Goal: Information Seeking & Learning: Find specific fact

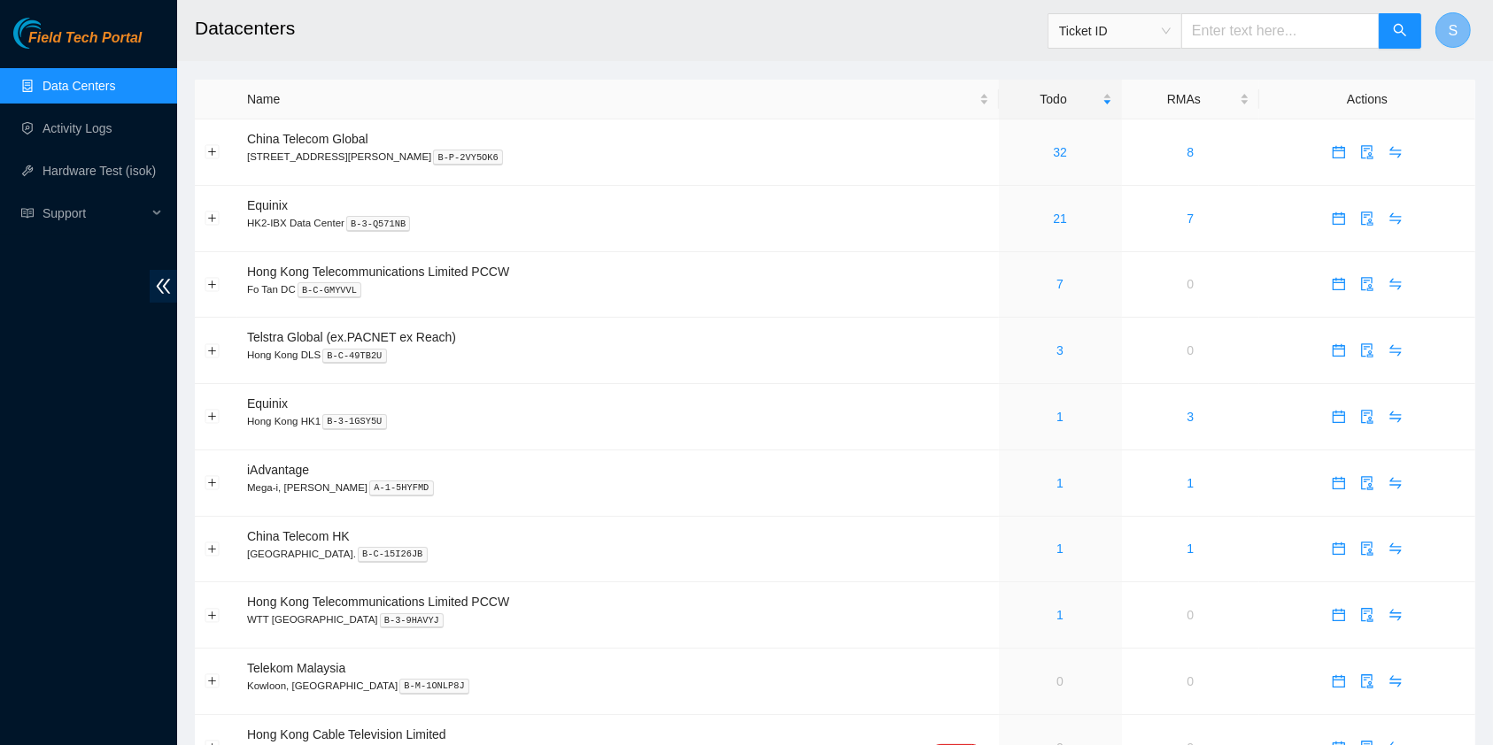
click at [1459, 31] on button "S" at bounding box center [1452, 29] width 35 height 35
click at [1456, 29] on span "S" at bounding box center [1453, 30] width 10 height 22
click at [113, 105] on ul "Data Centers Activity Logs Hardware Test (isok) Support" at bounding box center [88, 150] width 177 height 170
click at [112, 121] on link "Activity Logs" at bounding box center [77, 128] width 70 height 14
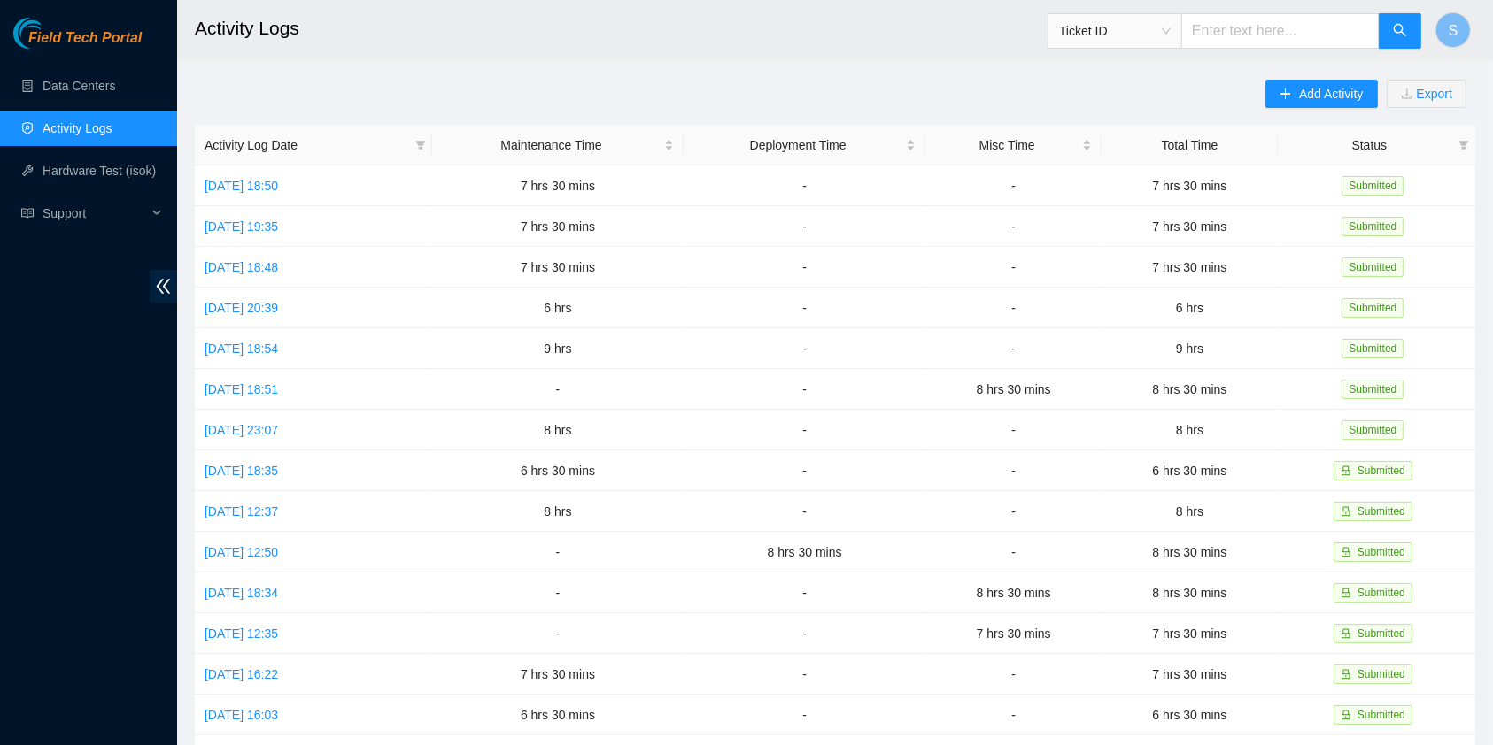
click at [112, 127] on link "Activity Logs" at bounding box center [77, 128] width 70 height 14
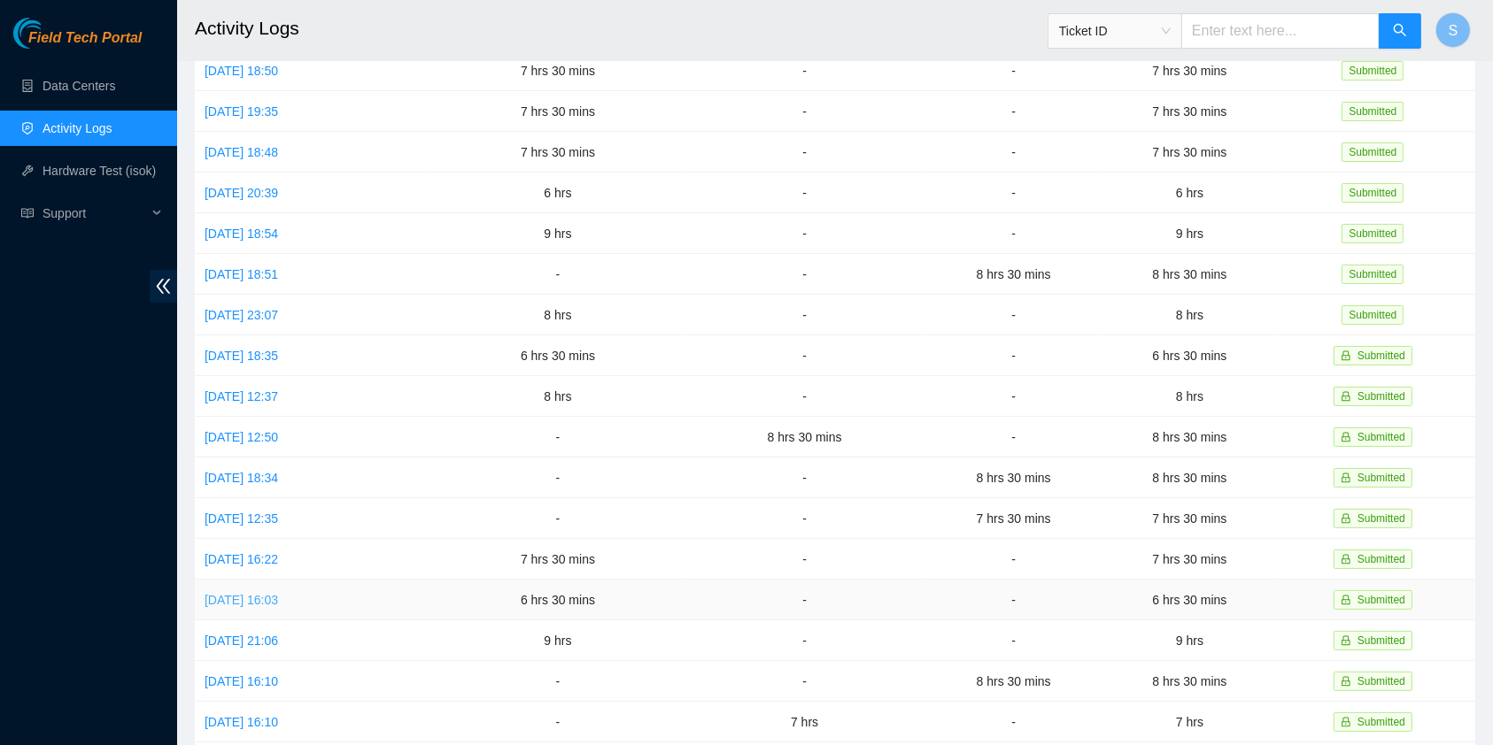
click at [266, 593] on td "Mon, 08 Sep 2025 16:03" at bounding box center [313, 600] width 237 height 41
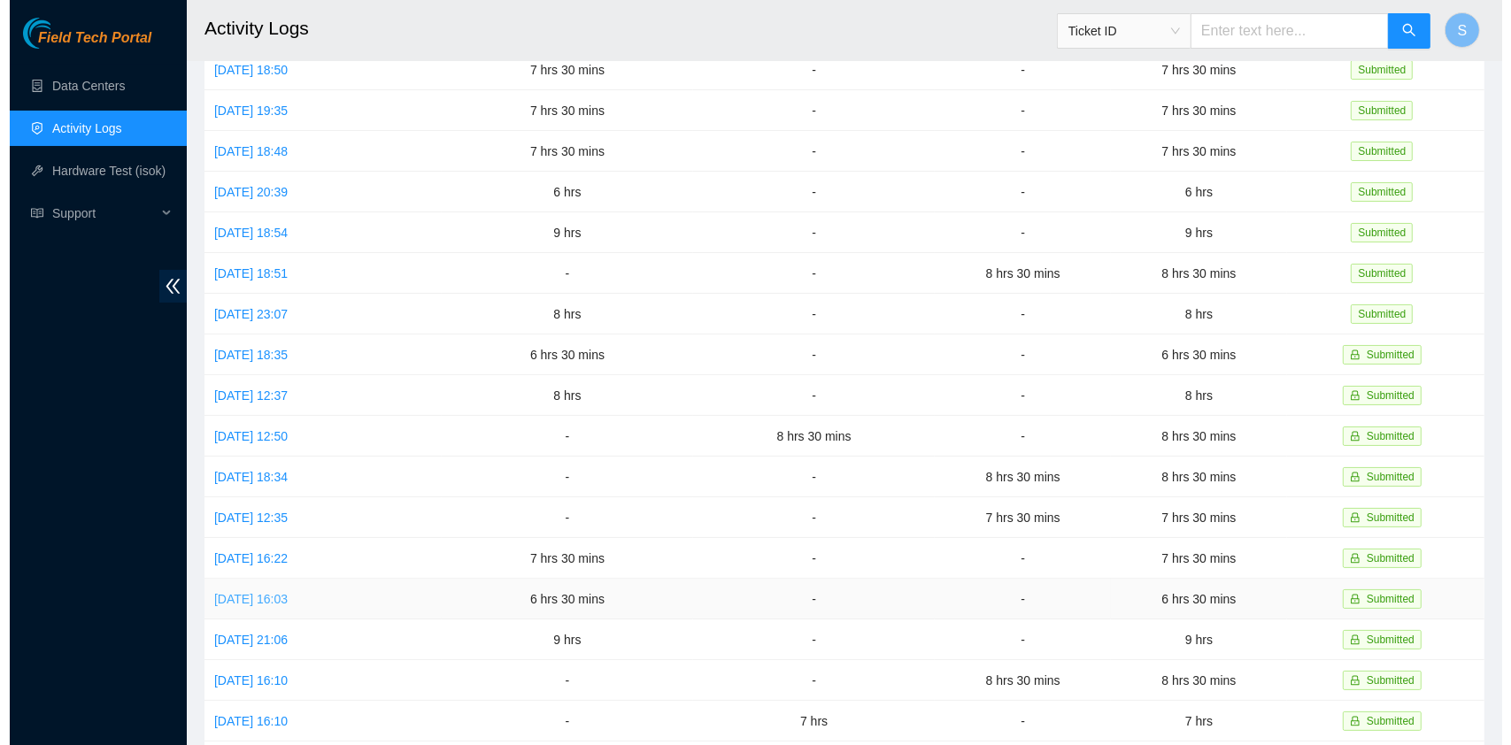
scroll to position [117, 0]
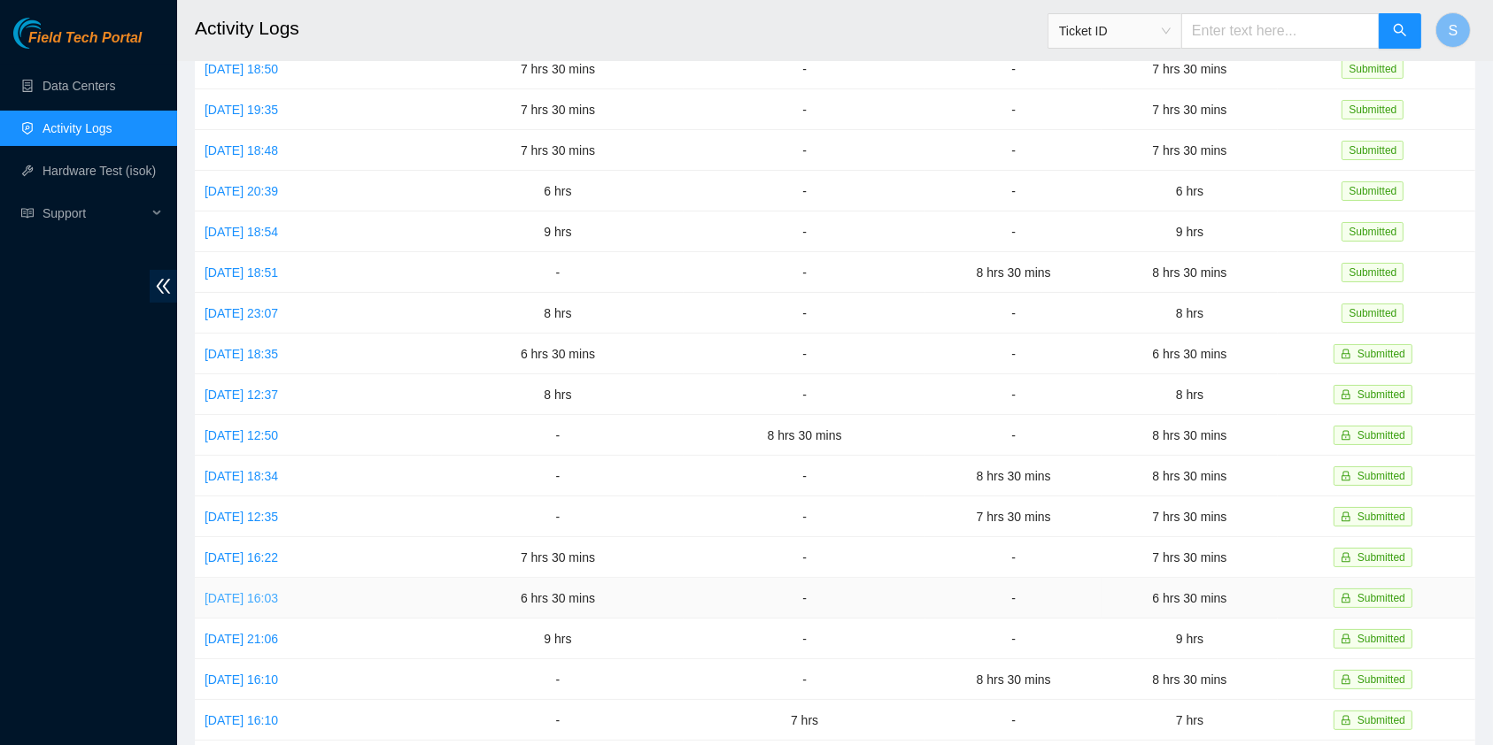
click at [276, 591] on link "Mon, 08 Sep 2025 16:03" at bounding box center [240, 598] width 73 height 14
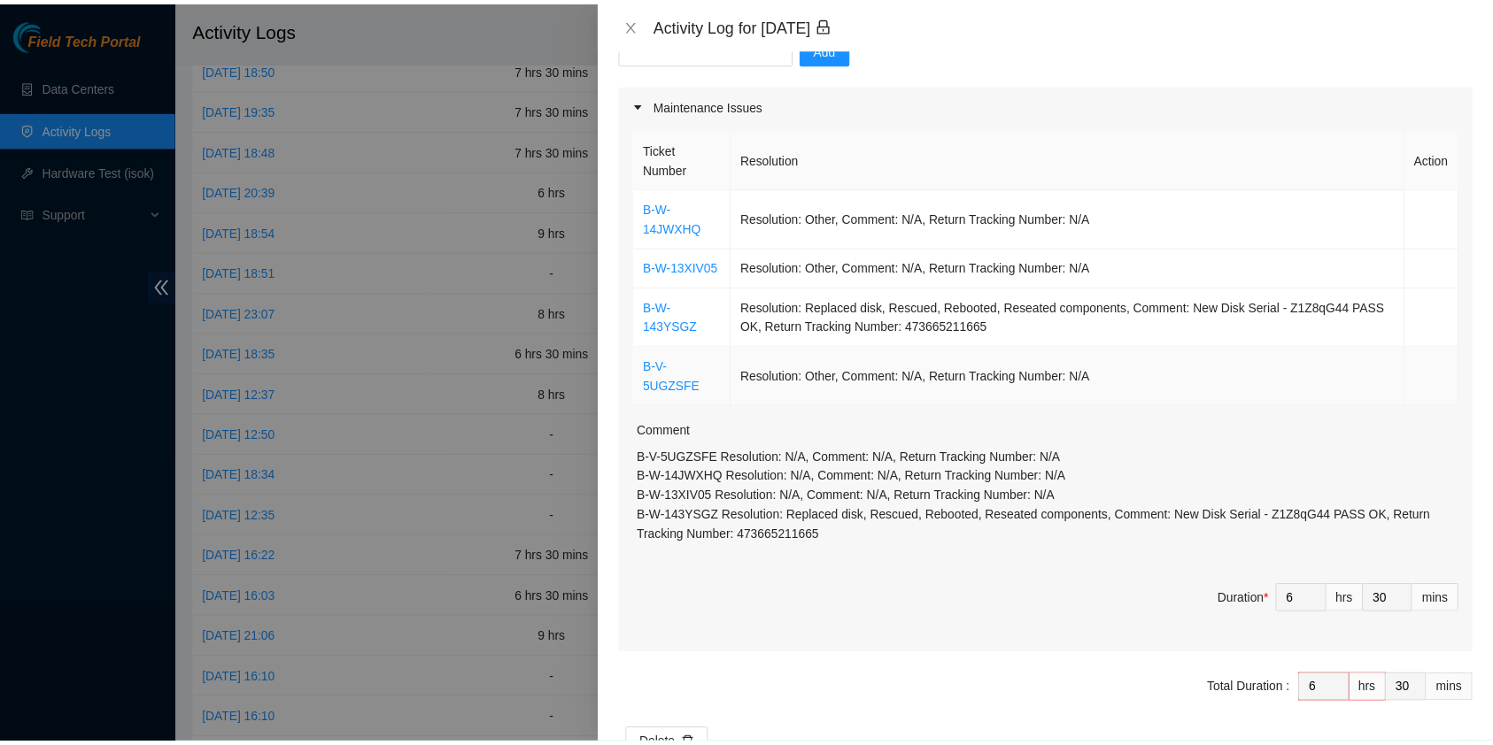
scroll to position [258, 0]
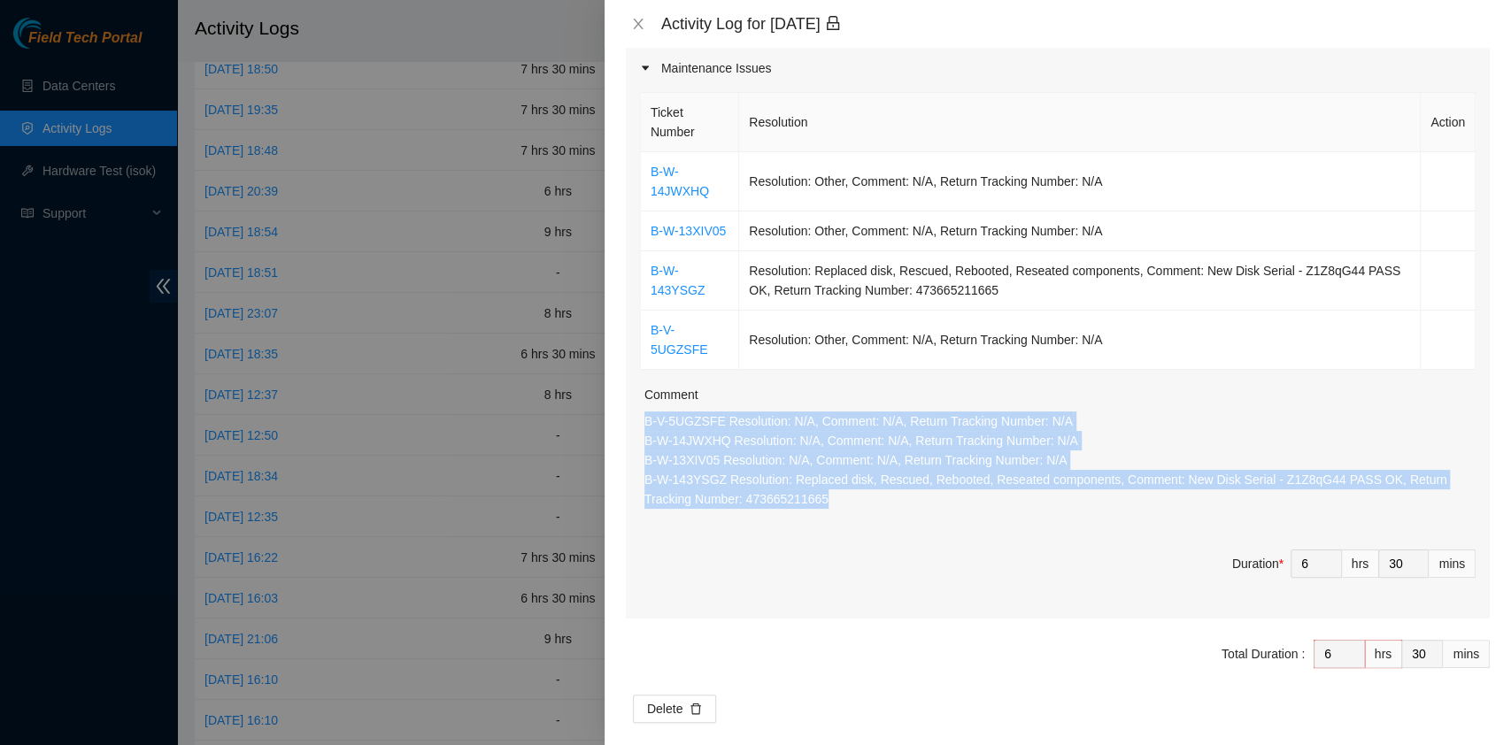
drag, startPoint x: 860, startPoint y: 483, endPoint x: 644, endPoint y: 405, distance: 229.6
click at [644, 412] on p "B-V-5UGZSFE Resolution: N/A, Comment: N/A, Return Tracking Number: N/A B-W-14JW…" at bounding box center [1059, 460] width 831 height 97
copy p "B-V-5UGZSFE Resolution: N/A, Comment: N/A, Return Tracking Number: N/A B-W-14JW…"
click at [637, 30] on icon "close" at bounding box center [638, 24] width 14 height 14
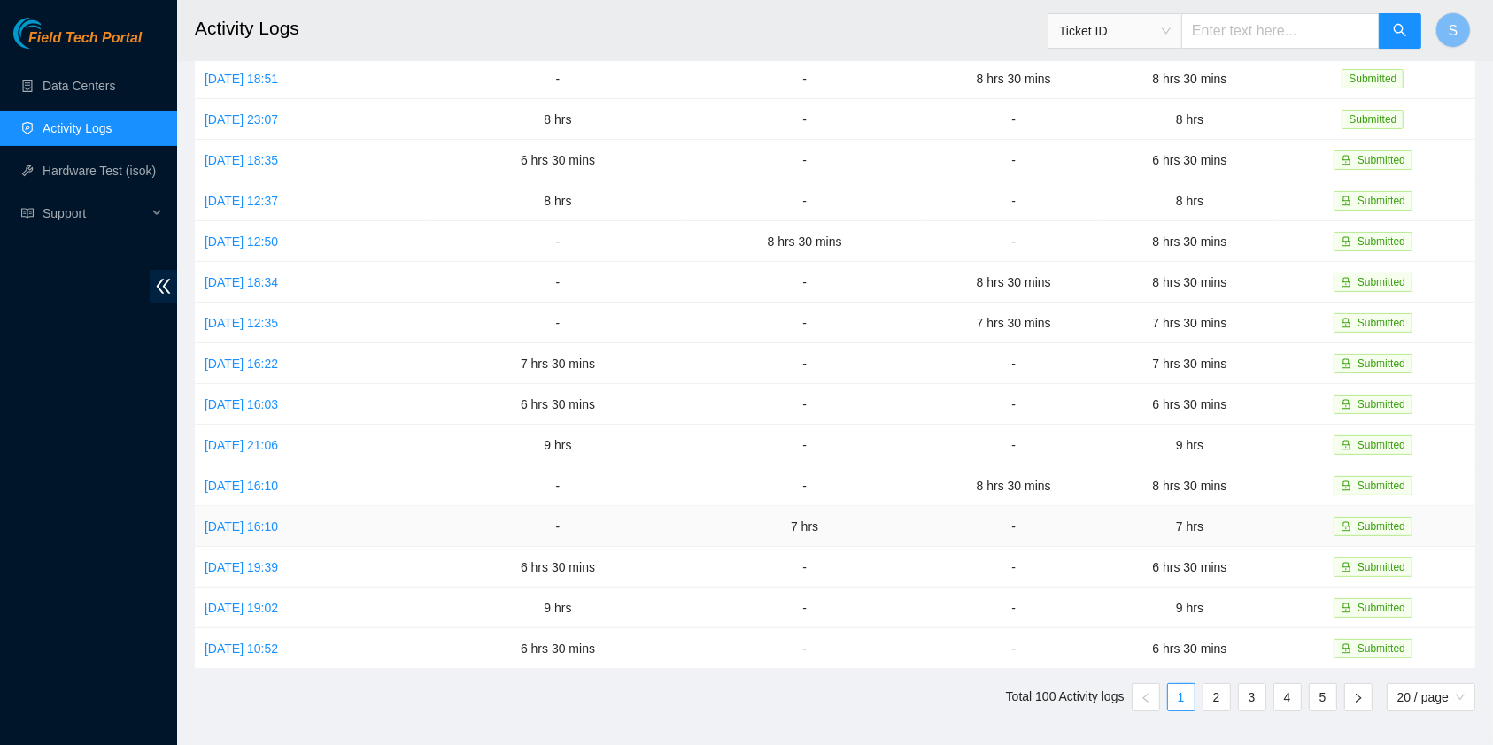
scroll to position [326, 0]
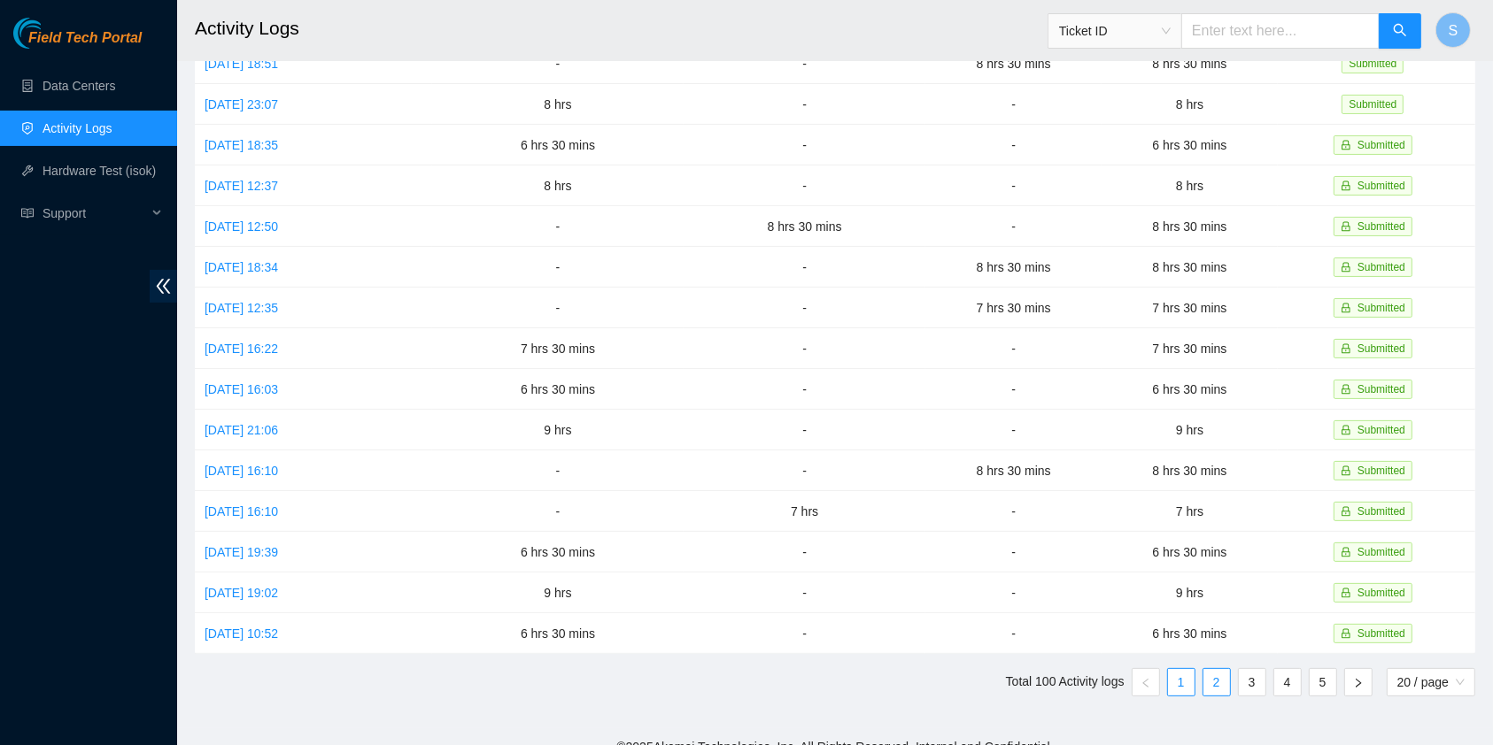
click at [1219, 669] on link "2" at bounding box center [1216, 682] width 27 height 27
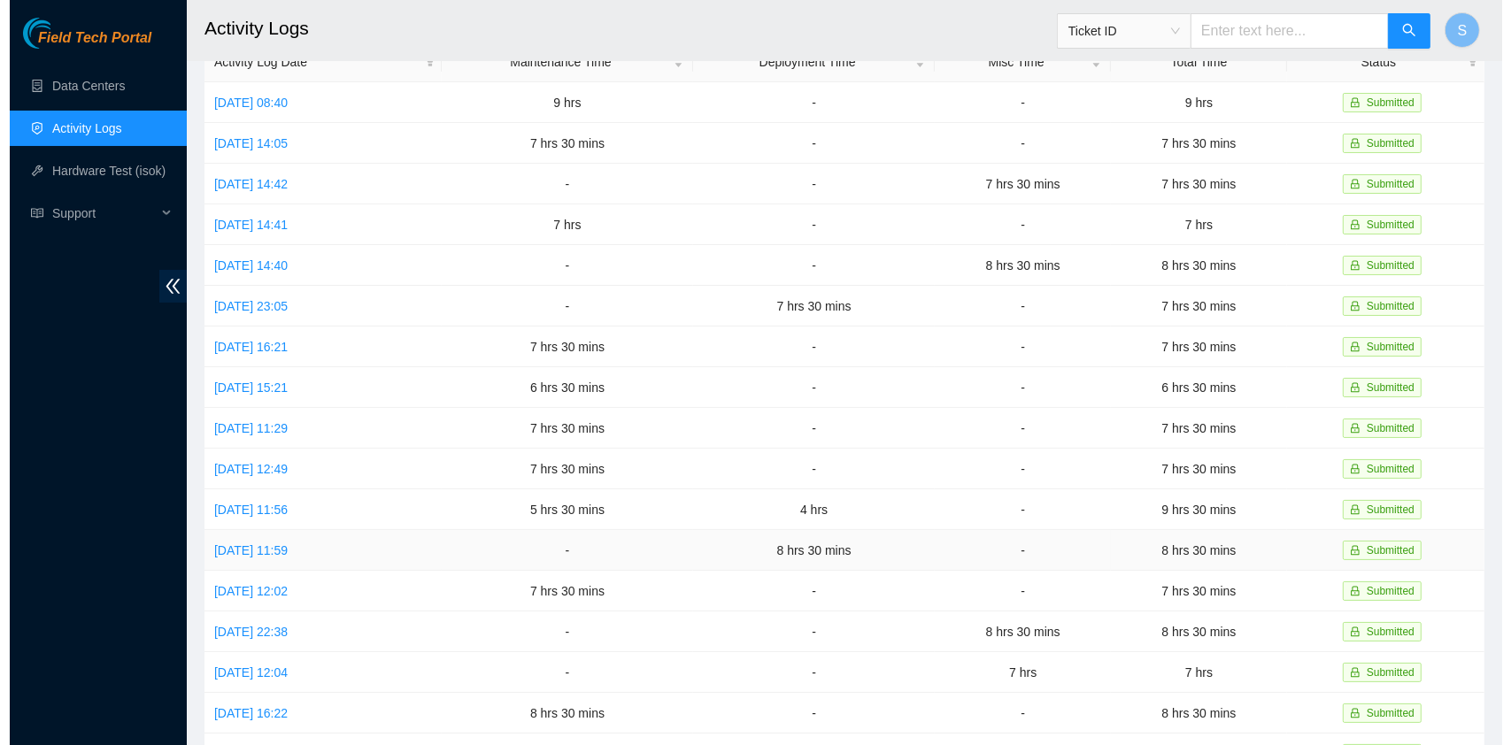
scroll to position [0, 0]
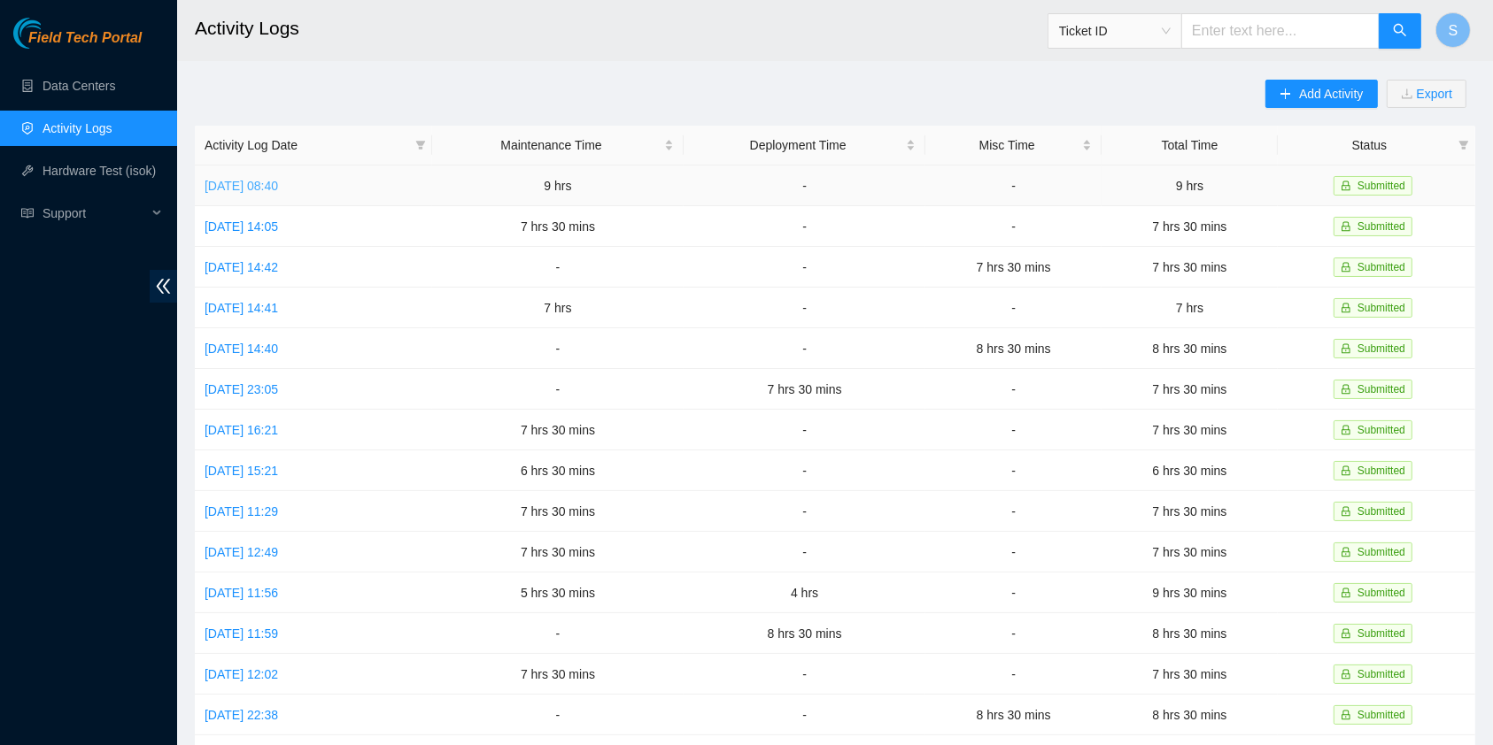
click at [231, 186] on link "Mon, 01 Sep 2025 08:40" at bounding box center [240, 186] width 73 height 14
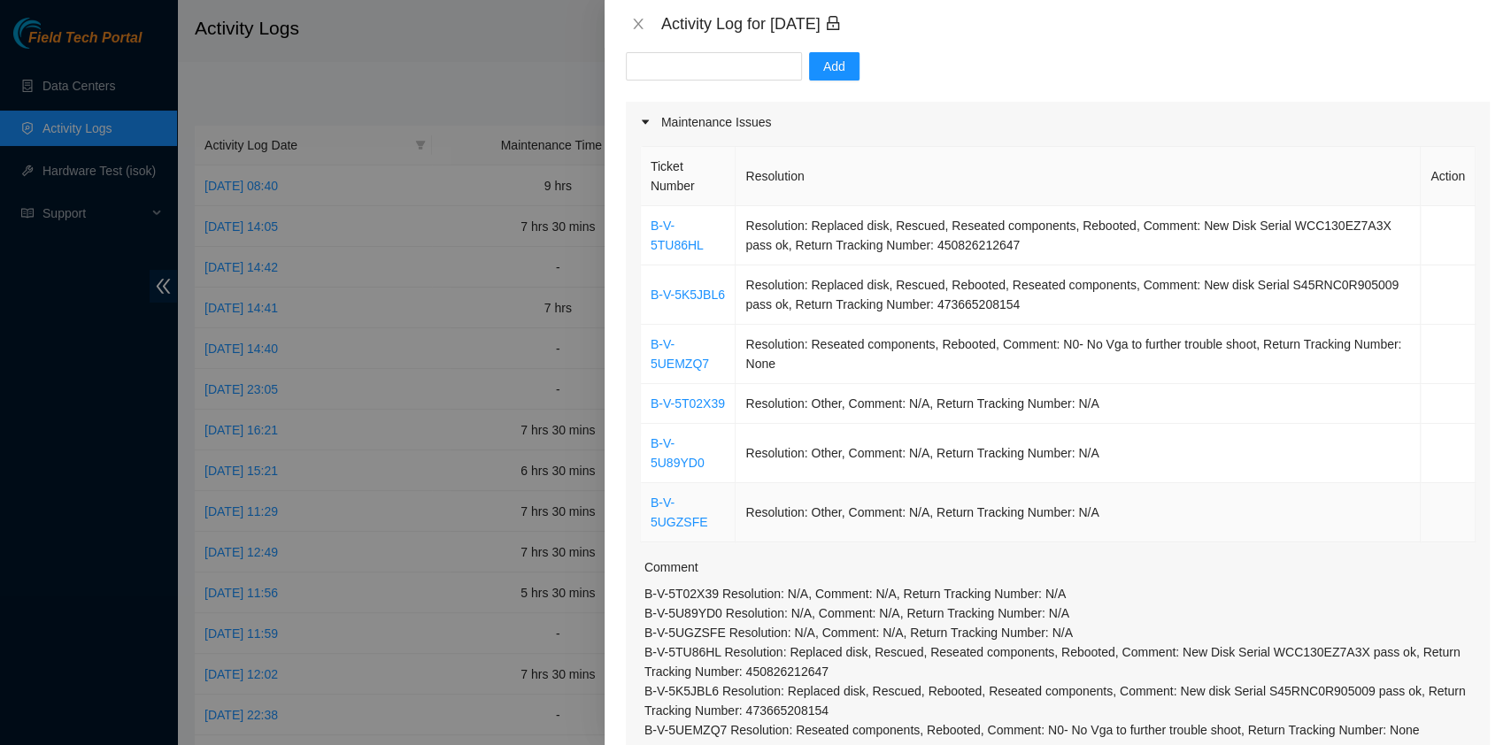
scroll to position [202, 0]
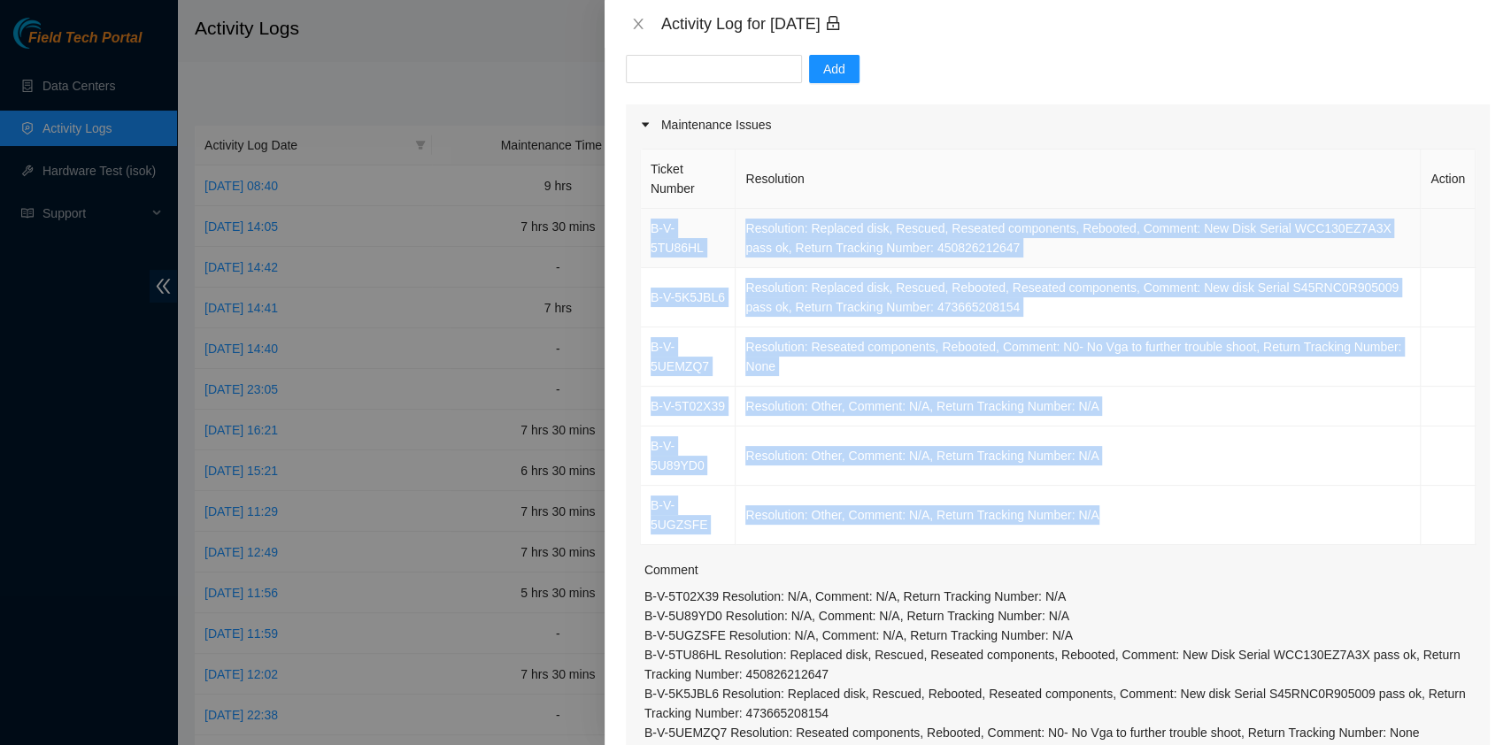
drag, startPoint x: 1140, startPoint y: 503, endPoint x: 650, endPoint y: 231, distance: 560.7
click at [650, 231] on tbody "B-V-5TU86HL Resolution: Replaced disk, Rescued, Reseated components, Rebooted, …" at bounding box center [1058, 377] width 835 height 336
copy tbody "B-V-5TU86HL Resolution: Replaced disk, Rescued, Reseated components, Rebooted, …"
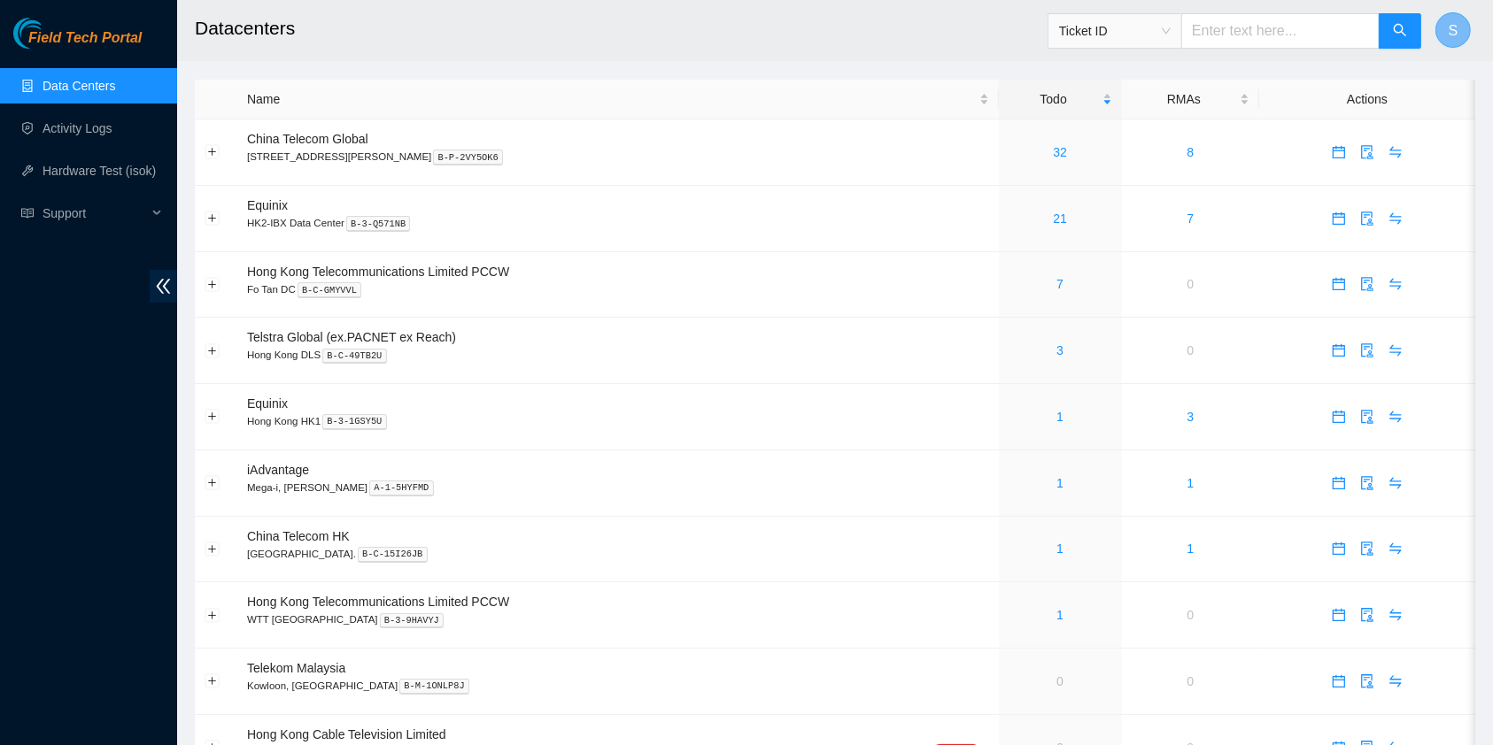
click at [1441, 39] on button "S" at bounding box center [1452, 29] width 35 height 35
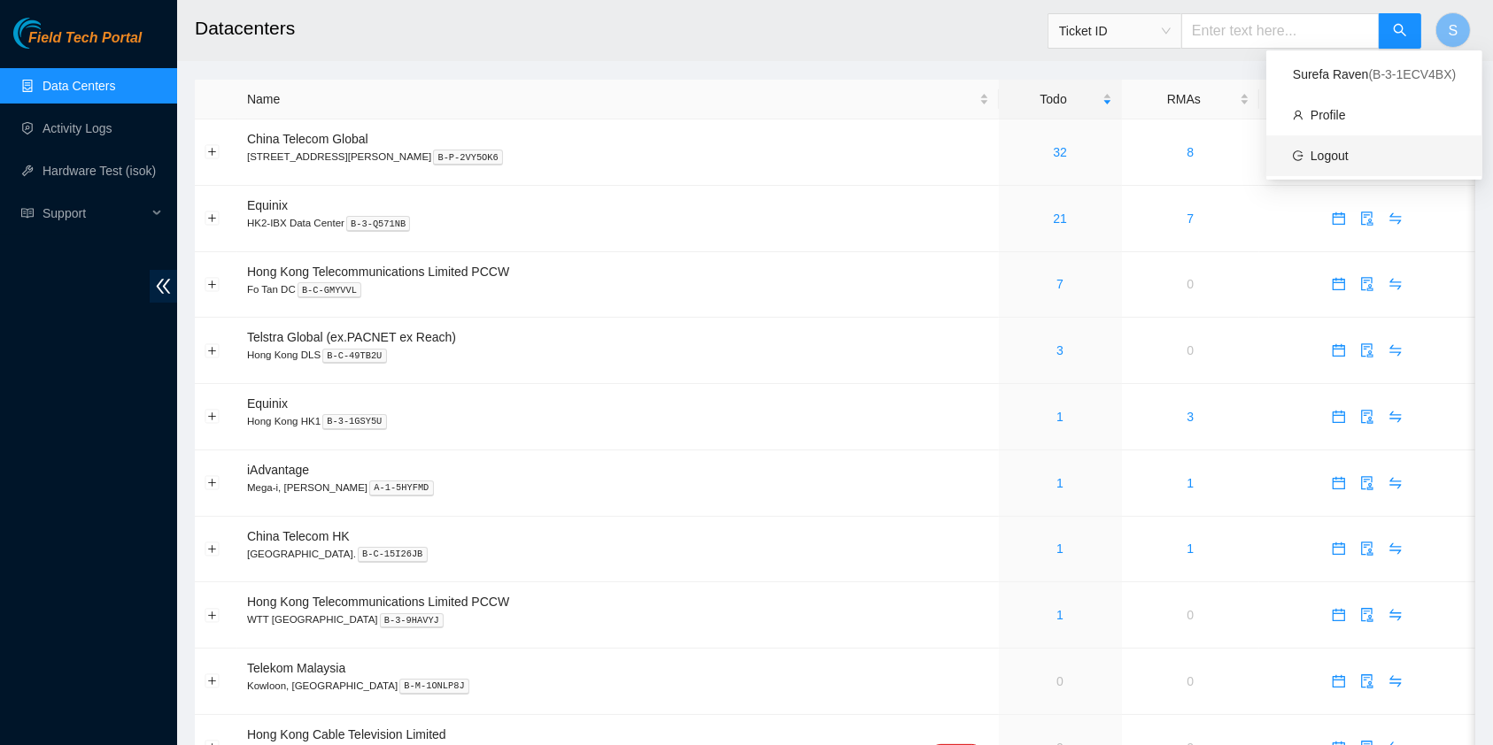
click at [1327, 154] on link "Logout" at bounding box center [1329, 156] width 38 height 14
